Goal: Task Accomplishment & Management: Manage account settings

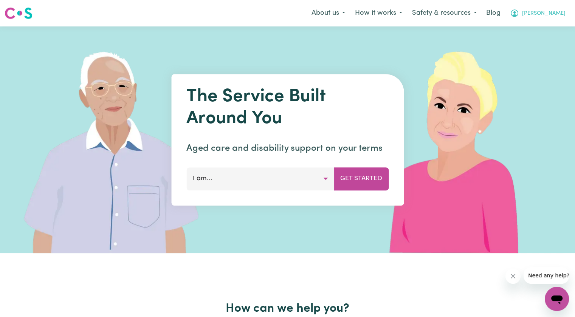
click at [557, 12] on span "[PERSON_NAME]" at bounding box center [543, 13] width 43 height 8
click at [543, 41] on link "Logout" at bounding box center [541, 43] width 60 height 14
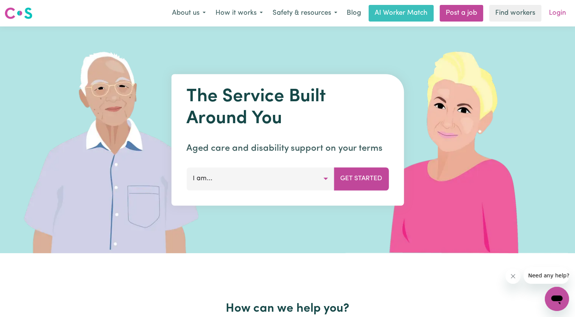
click at [562, 11] on link "Login" at bounding box center [558, 13] width 26 height 17
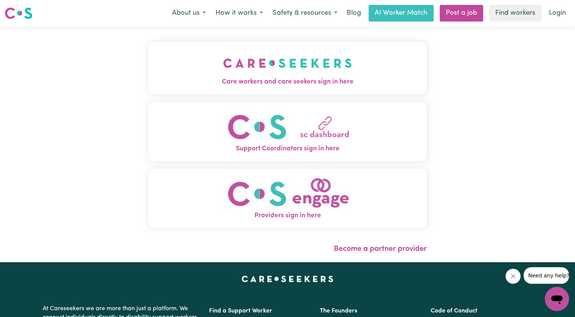
click at [166, 75] on button "Care workers and care seekers sign in here" at bounding box center [287, 68] width 279 height 53
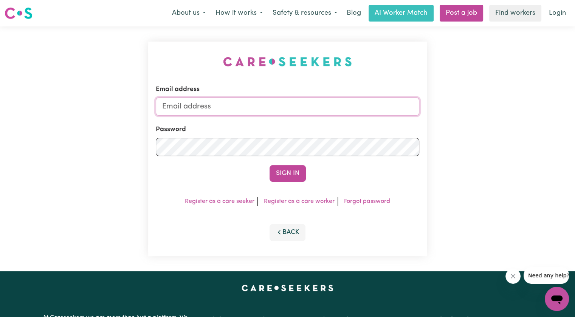
click at [228, 109] on input "Email address" at bounding box center [288, 107] width 264 height 18
drag, startPoint x: 203, startPoint y: 107, endPoint x: 489, endPoint y: 105, distance: 286.0
click at [489, 105] on div "Email address [EMAIL_ADDRESS][DOMAIN_NAME] Password Sign In Register as a care …" at bounding box center [287, 148] width 575 height 245
type input "[EMAIL_ADDRESS][PERSON_NAME][PERSON_NAME][DOMAIN_NAME]"
click at [270, 165] on button "Sign In" at bounding box center [288, 173] width 36 height 17
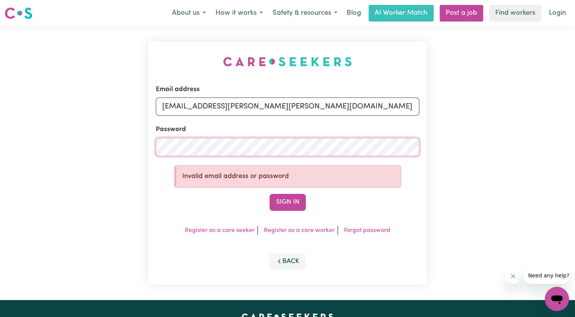
click at [112, 139] on div "Email address [EMAIL_ADDRESS][DOMAIN_NAME] Password Invalid email address or pa…" at bounding box center [287, 163] width 575 height 274
click at [270, 194] on button "Sign In" at bounding box center [288, 202] width 36 height 17
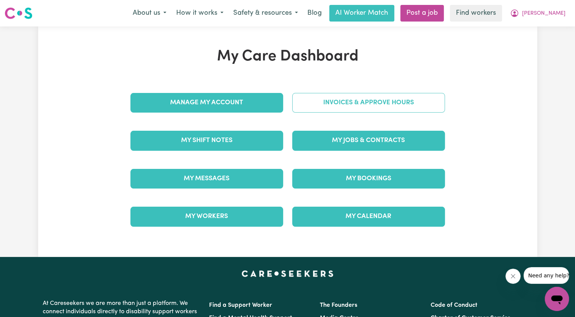
click at [370, 105] on link "Invoices & Approve Hours" at bounding box center [368, 103] width 153 height 20
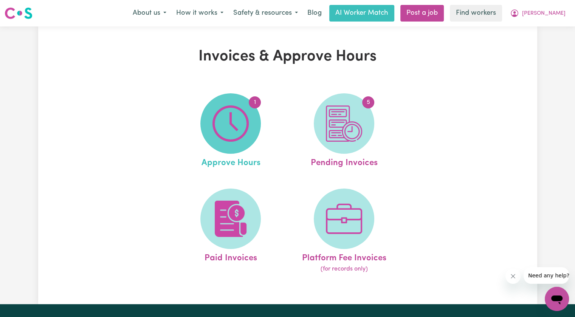
click at [220, 121] on img at bounding box center [231, 124] width 36 height 36
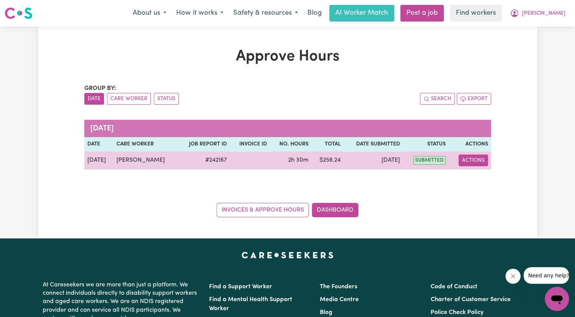
click at [474, 162] on button "Actions" at bounding box center [474, 161] width 30 height 12
click at [474, 176] on link "View Job Report" at bounding box center [492, 177] width 65 height 15
select select "pm"
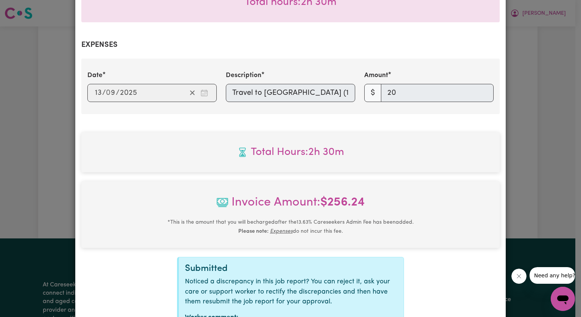
scroll to position [322, 0]
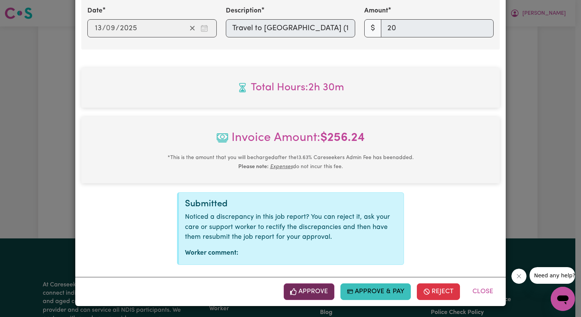
click at [316, 293] on button "Approve" at bounding box center [309, 292] width 51 height 17
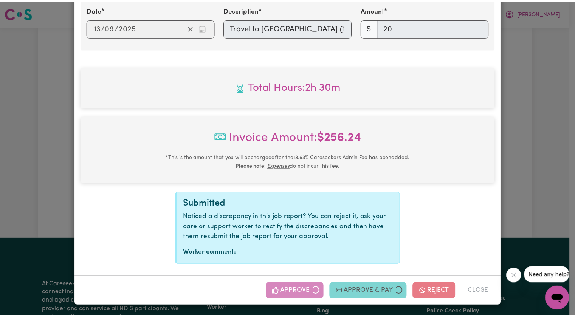
scroll to position [200, 0]
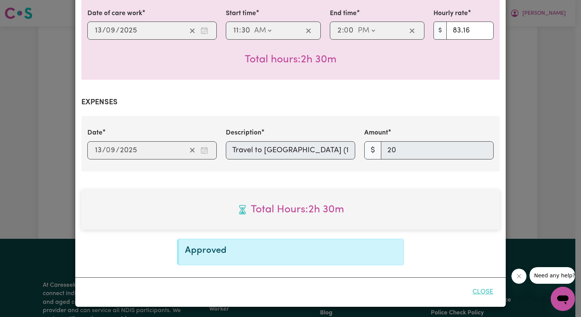
click at [483, 294] on button "Close" at bounding box center [483, 292] width 34 height 17
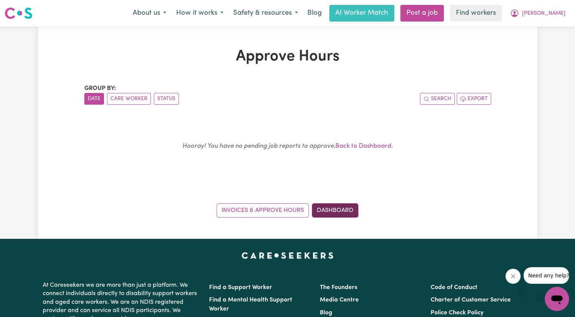
click at [342, 214] on link "Dashboard" at bounding box center [335, 211] width 47 height 14
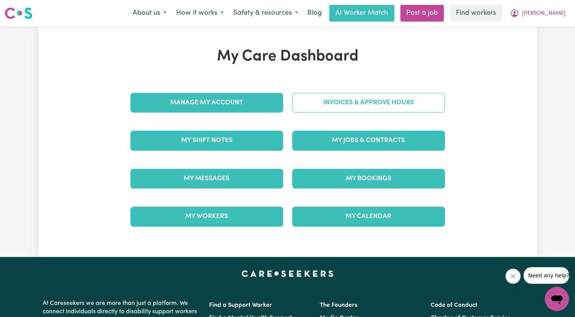
click at [336, 103] on link "Invoices & Approve Hours" at bounding box center [368, 103] width 153 height 20
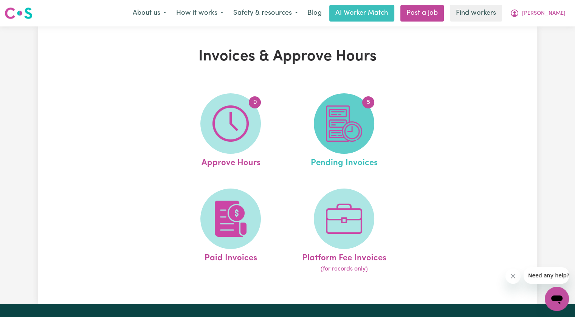
click at [339, 112] on img at bounding box center [344, 124] width 36 height 36
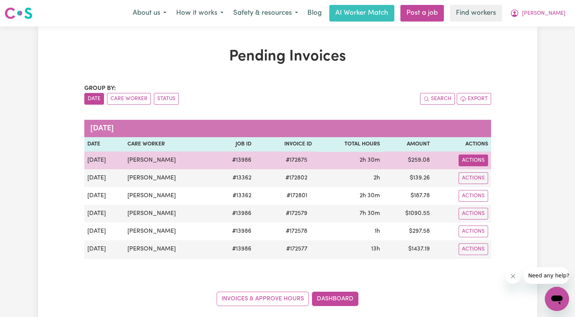
click at [478, 162] on button "Actions" at bounding box center [474, 161] width 30 height 12
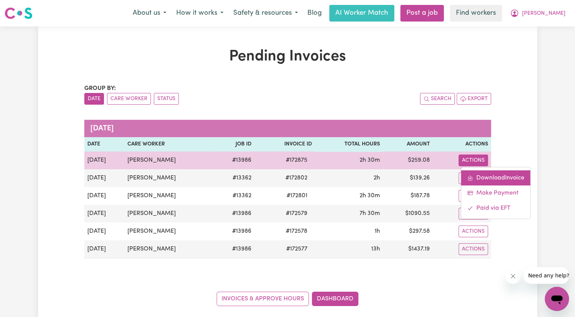
click at [478, 173] on link "Download Invoice" at bounding box center [495, 177] width 69 height 15
